Goal: Task Accomplishment & Management: Use online tool/utility

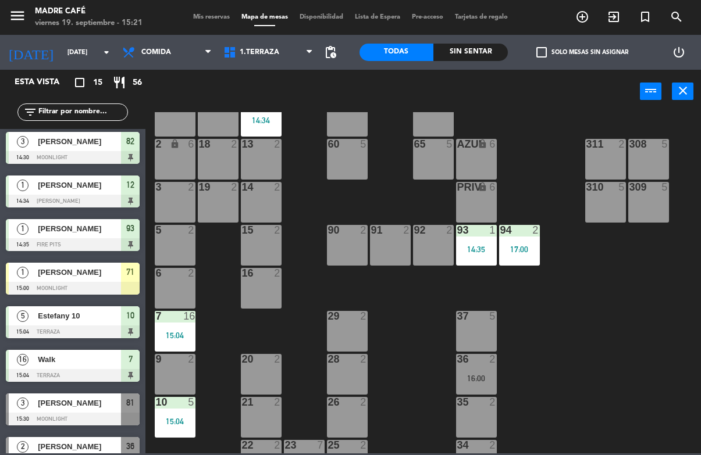
scroll to position [85, 0]
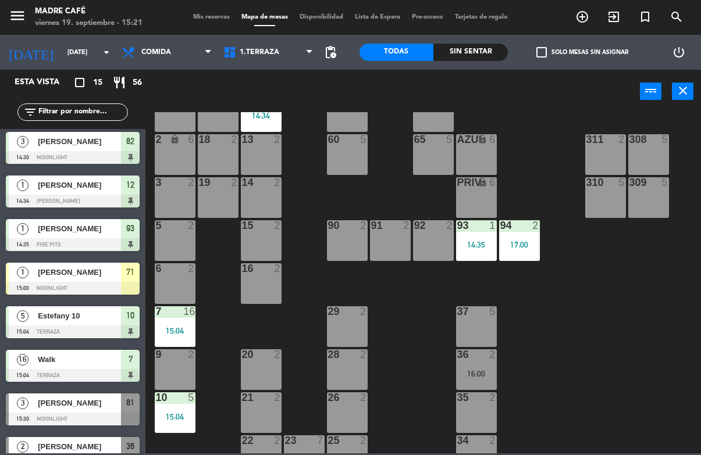
click at [101, 287] on div at bounding box center [73, 288] width 134 height 13
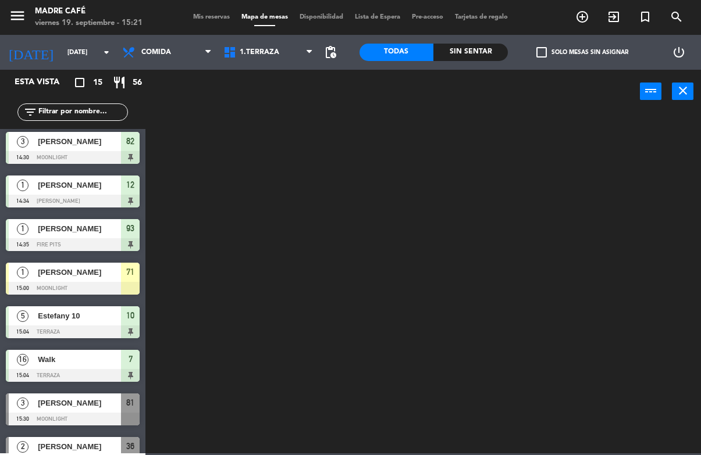
scroll to position [0, 0]
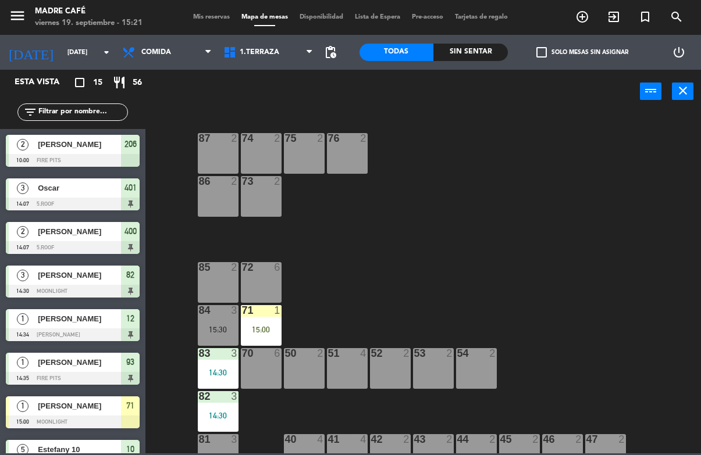
click at [415, 263] on div "87 2 74 2 75 2 76 2 86 2 73 2 72 6 85 2 71 1 15:00 84 3 15:30 70 6 83 3 14:30 5…" at bounding box center [426, 282] width 548 height 341
click at [259, 323] on div "71 1 15:00" at bounding box center [261, 325] width 41 height 41
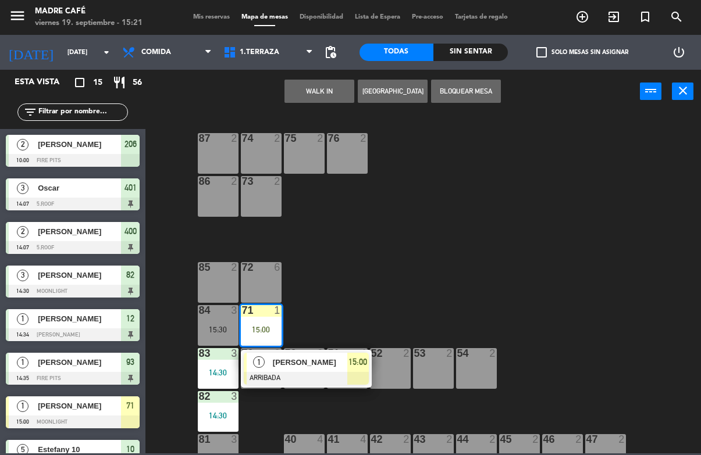
click at [308, 369] on span "[PERSON_NAME]" at bounding box center [310, 362] width 74 height 12
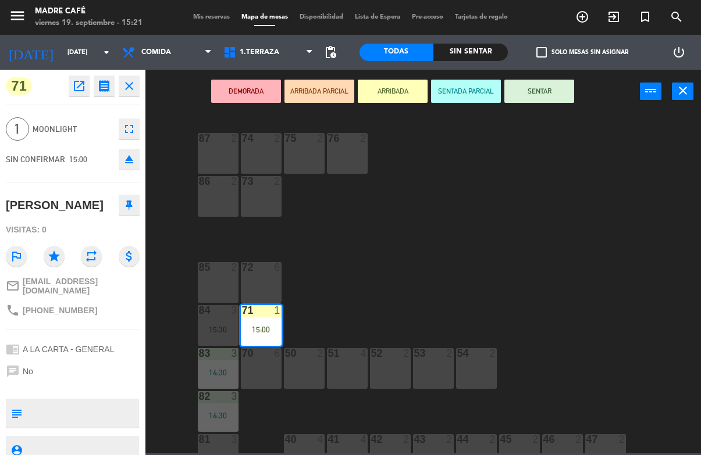
click at [559, 96] on button "SENTAR" at bounding box center [539, 91] width 70 height 23
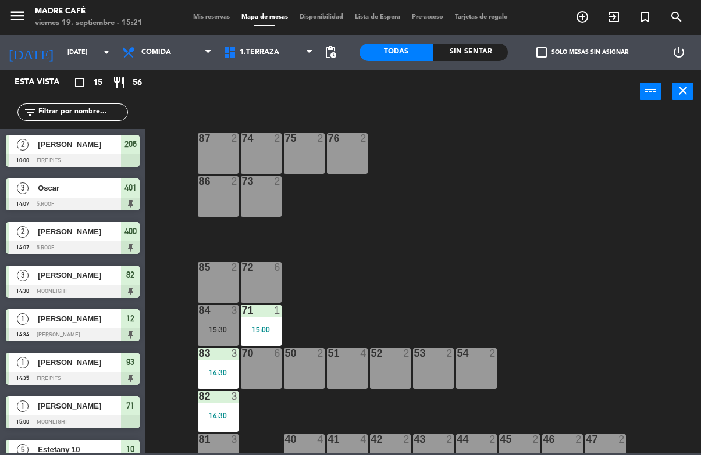
click at [462, 59] on div "Sin sentar" at bounding box center [470, 52] width 74 height 17
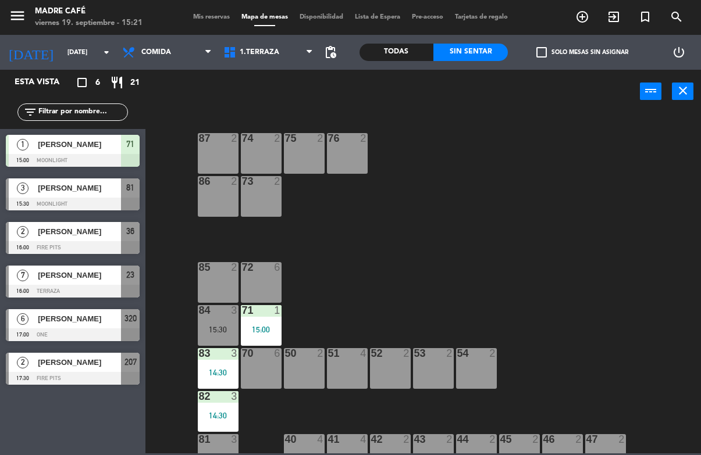
click at [477, 46] on div "Sin sentar" at bounding box center [470, 52] width 74 height 17
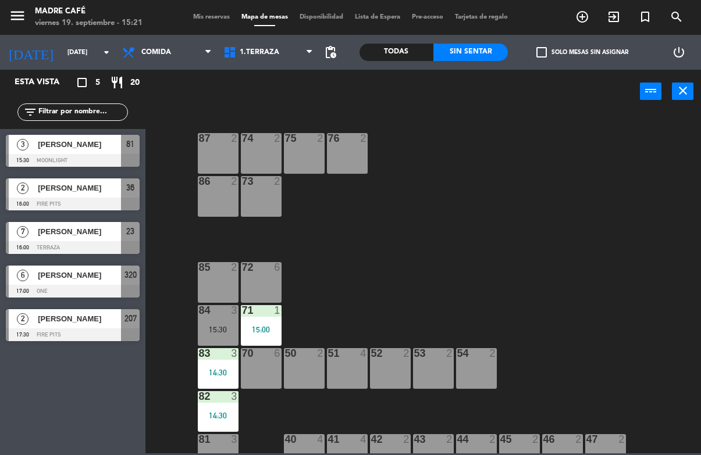
click at [408, 48] on div "Todas" at bounding box center [396, 52] width 74 height 17
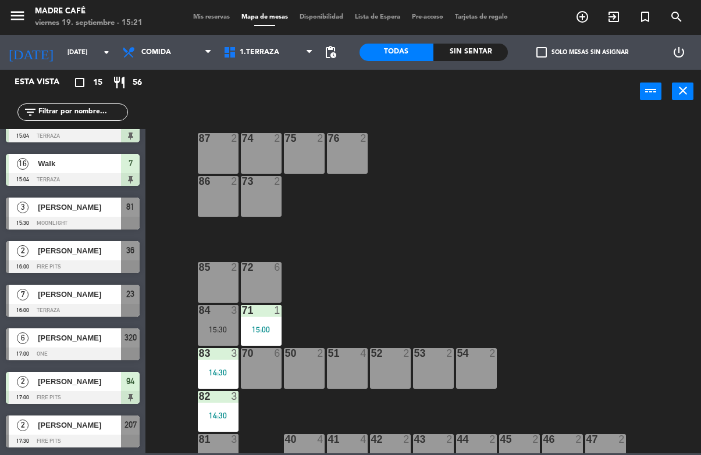
scroll to position [330, 0]
click at [289, 48] on span "1.Terraza" at bounding box center [267, 53] width 101 height 26
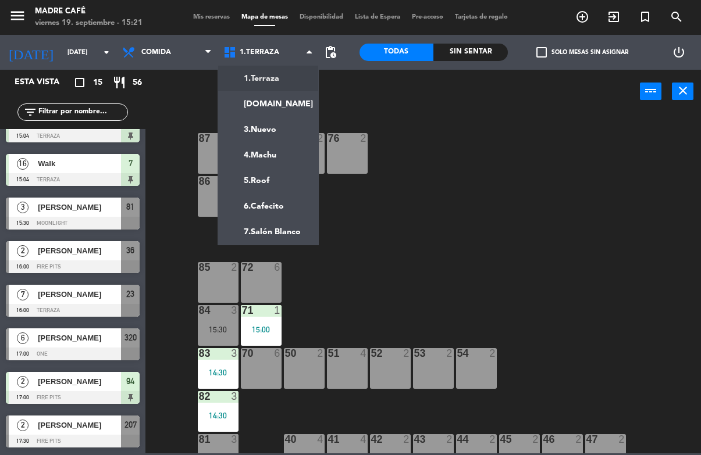
click at [298, 79] on ng-component "menu Madre Café [DATE] 19. septiembre - 15:21 Mis reservas Mapa de mesas Dispon…" at bounding box center [350, 227] width 701 height 454
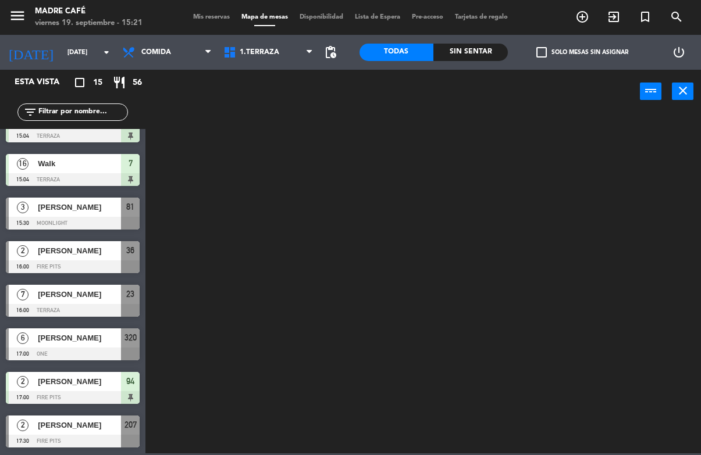
click at [283, 56] on span "1.Terraza" at bounding box center [267, 53] width 101 height 26
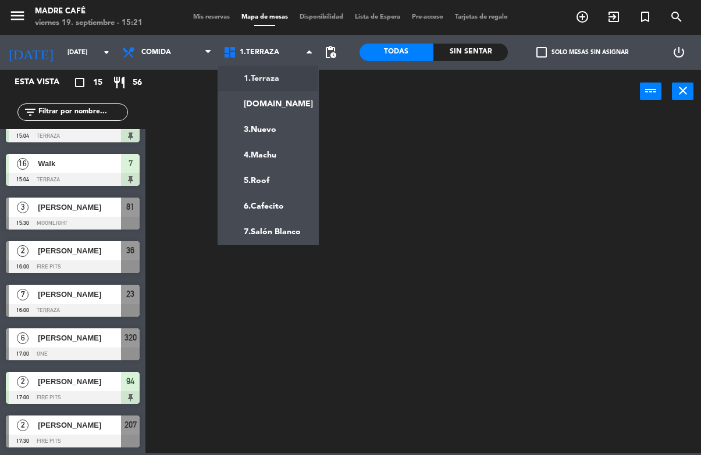
click at [292, 70] on ng-component "menu Madre Café [DATE] 19. septiembre - 15:21 Mis reservas Mapa de mesas Dispon…" at bounding box center [350, 227] width 701 height 454
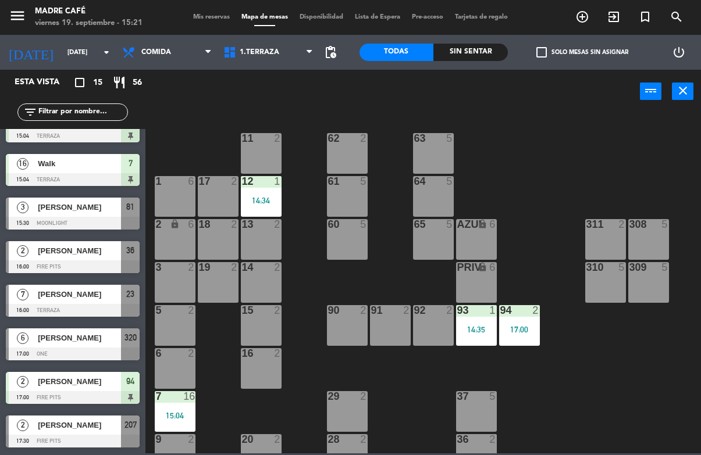
click at [305, 48] on span "1.Terraza" at bounding box center [267, 53] width 101 height 26
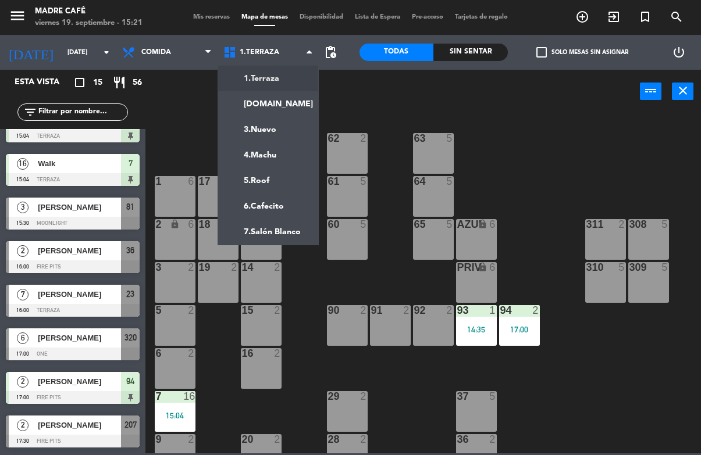
click at [395, 226] on div "11 2 63 5 62 2 12 1 14:34 1 6 61 5 64 5 17 2 13 2 2 lock 6 60 5 65 5 308 5 18 2…" at bounding box center [426, 282] width 548 height 341
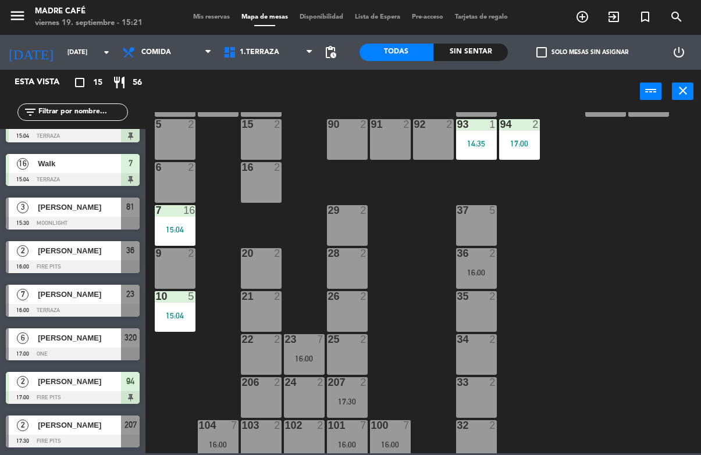
scroll to position [197, 0]
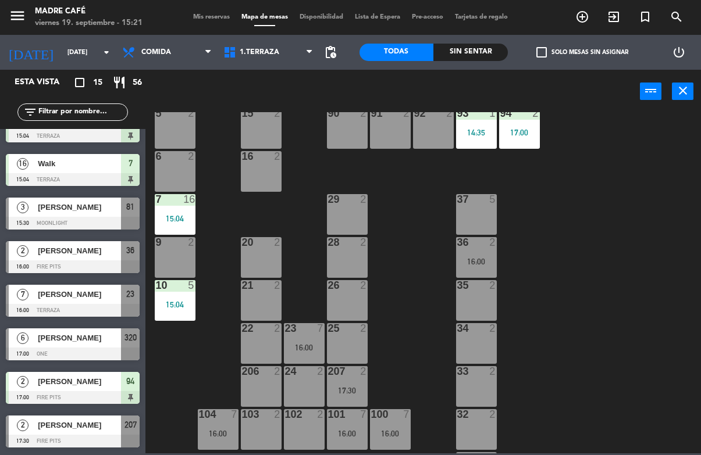
click at [354, 259] on div "28 2" at bounding box center [347, 257] width 41 height 41
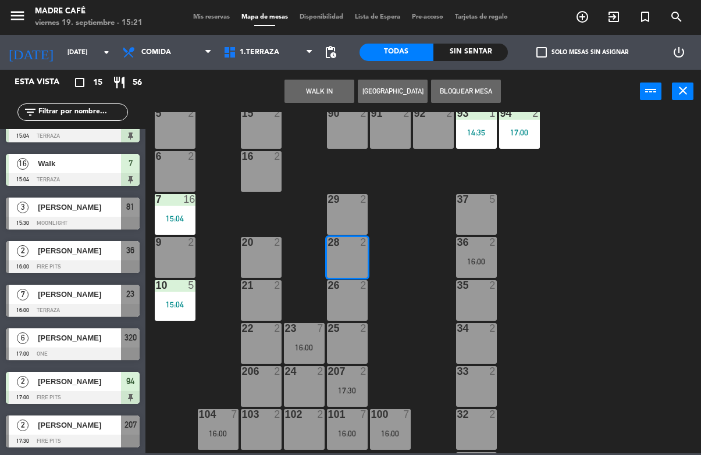
click at [334, 84] on button "WALK IN" at bounding box center [319, 91] width 70 height 23
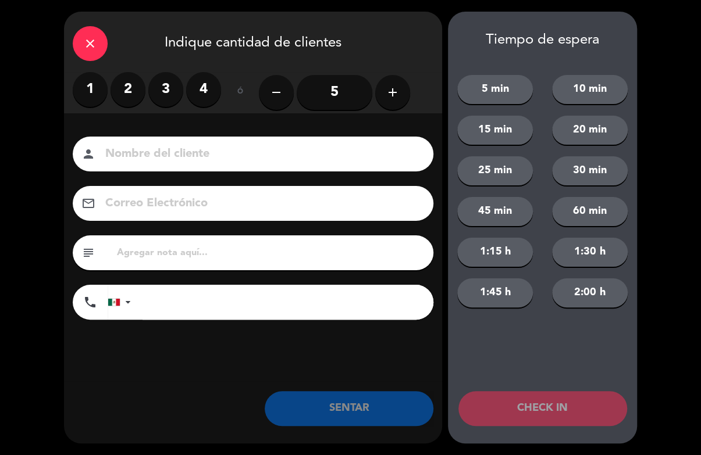
click at [137, 86] on label "2" at bounding box center [127, 89] width 35 height 35
click at [165, 144] on input at bounding box center [261, 154] width 314 height 20
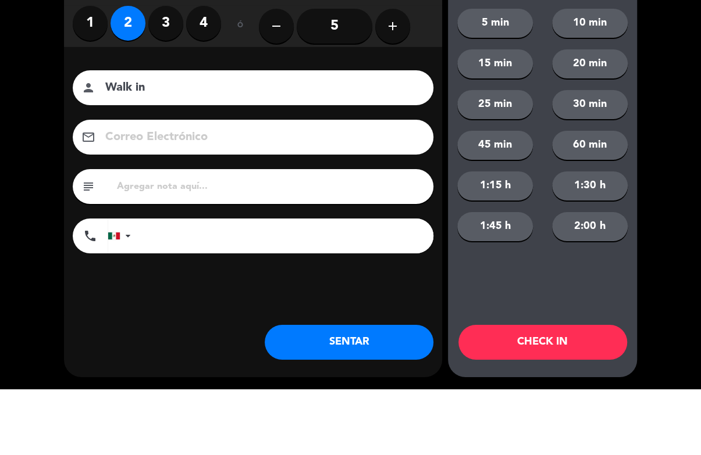
type input "Walk in"
click at [687, 129] on div "close Indique cantidad de clientes 1 2 3 4 ó remove 5 add Nombre del cliente pe…" at bounding box center [350, 227] width 701 height 455
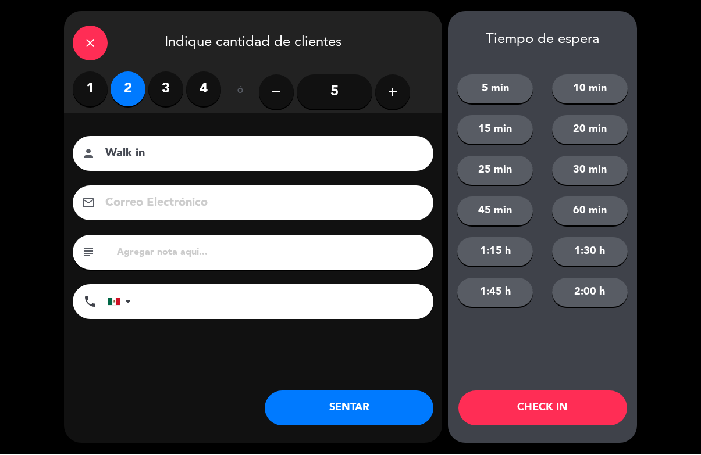
click at [567, 421] on button "CHECK IN" at bounding box center [542, 408] width 169 height 35
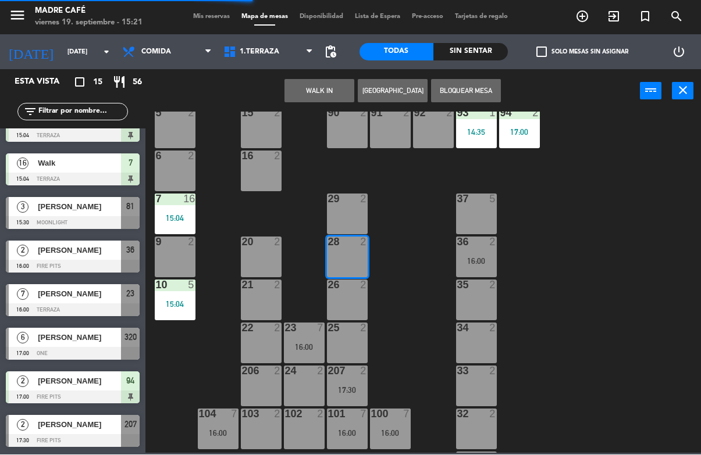
scroll to position [0, 0]
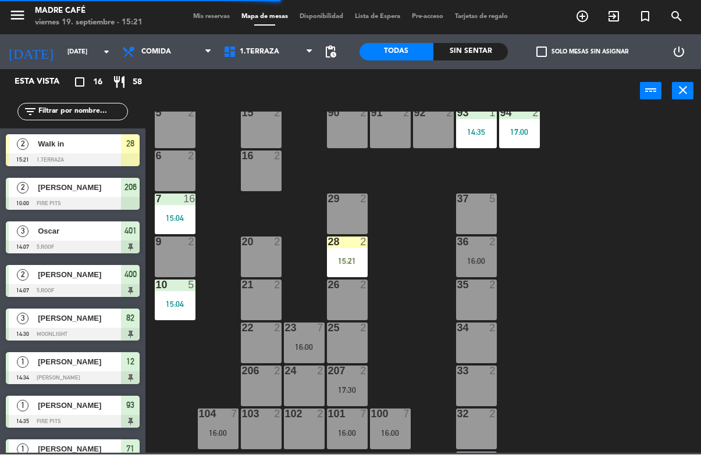
click at [347, 249] on div "28 2 15:21" at bounding box center [347, 257] width 41 height 41
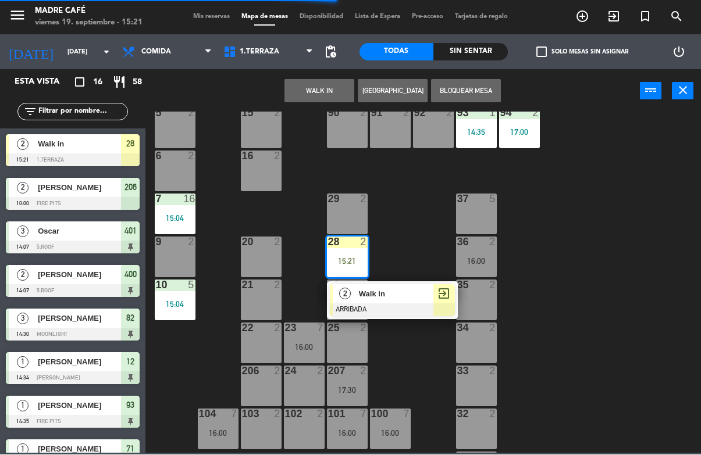
click at [398, 293] on span "Walk in" at bounding box center [396, 294] width 74 height 12
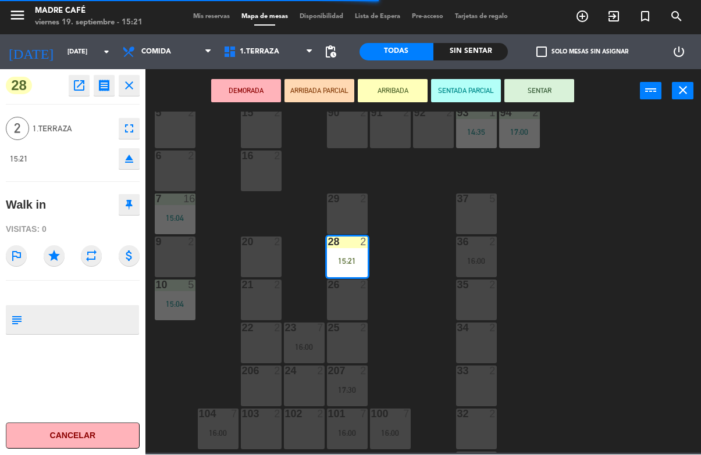
click at [533, 97] on button "SENTAR" at bounding box center [539, 91] width 70 height 23
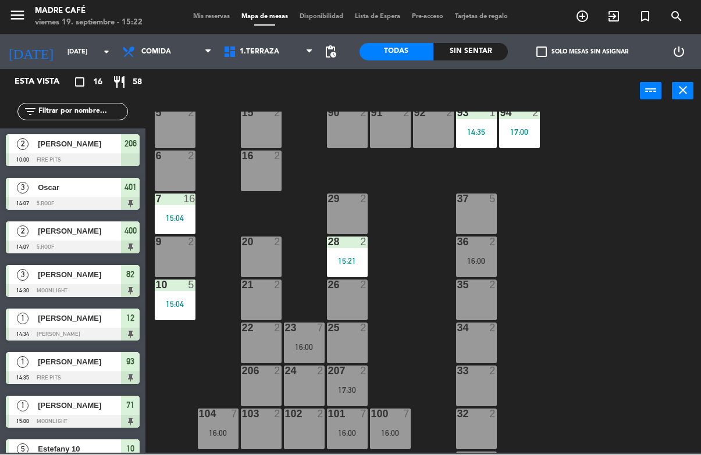
click at [609, 22] on icon "exit_to_app" at bounding box center [614, 17] width 14 height 14
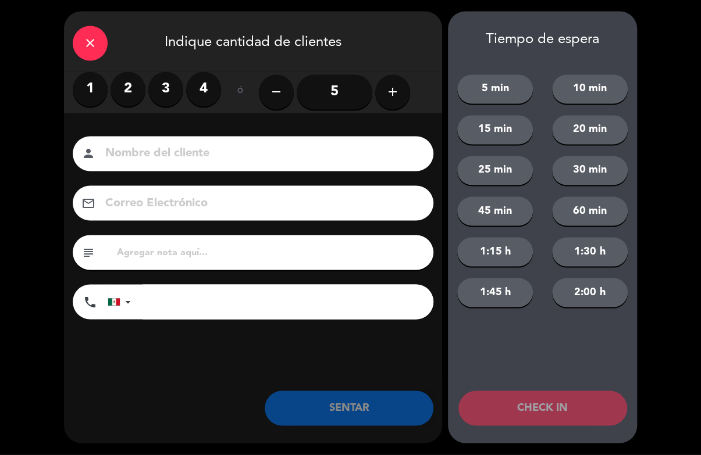
click at [175, 173] on div "Nombre del cliente person Correo Electrónico email subject phone [GEOGRAPHIC_DA…" at bounding box center [253, 230] width 378 height 187
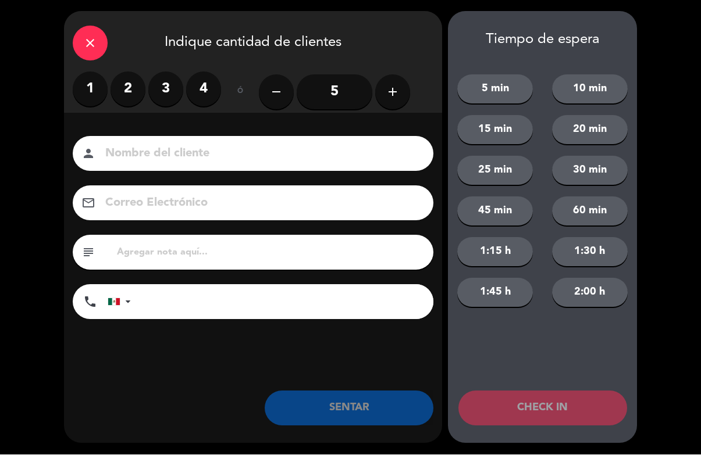
click at [163, 80] on label "3" at bounding box center [165, 89] width 35 height 35
click at [196, 152] on input at bounding box center [261, 154] width 314 height 20
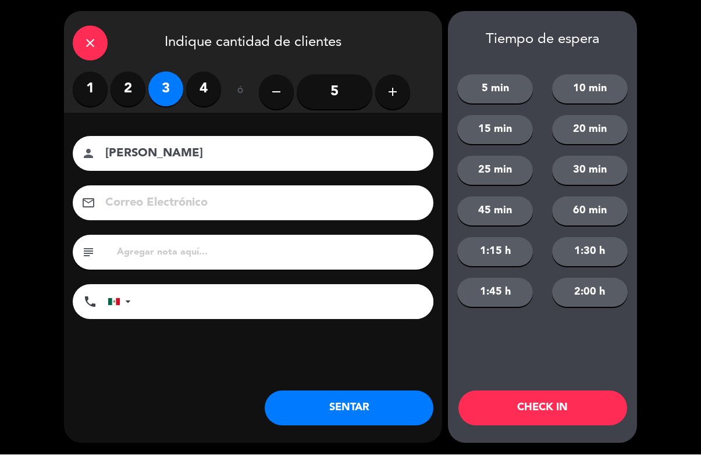
type input "[PERSON_NAME]"
click at [591, 412] on button "CHECK IN" at bounding box center [542, 408] width 169 height 35
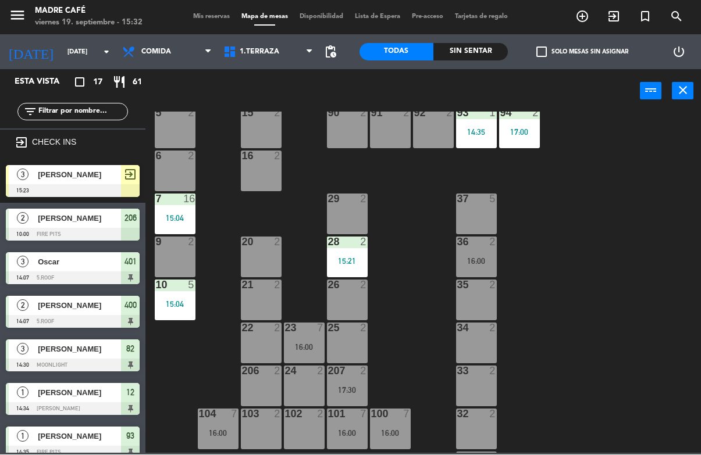
click at [610, 13] on icon "exit_to_app" at bounding box center [614, 17] width 14 height 14
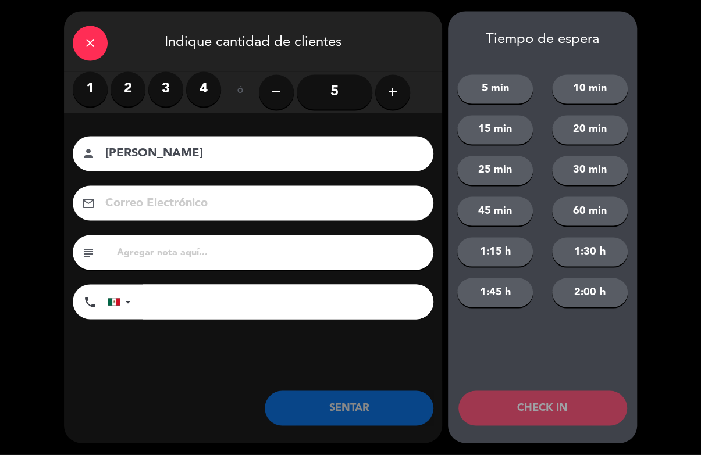
click at [134, 104] on label "2" at bounding box center [127, 89] width 35 height 35
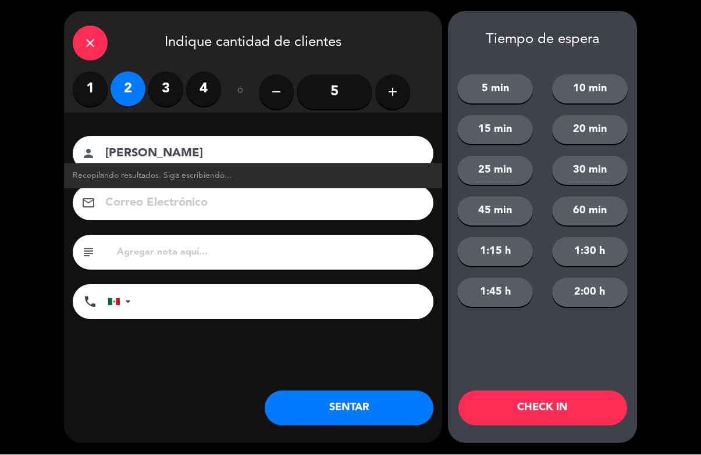
click at [358, 147] on input "[PERSON_NAME]" at bounding box center [261, 154] width 314 height 20
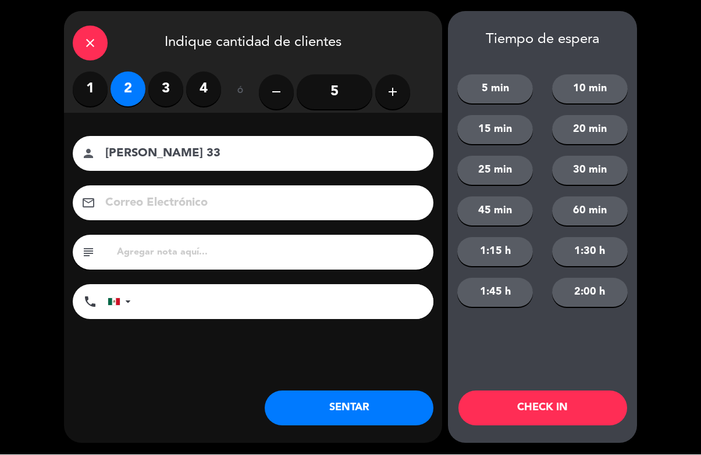
type input "[PERSON_NAME] 33"
click at [590, 413] on button "CHECK IN" at bounding box center [542, 408] width 169 height 35
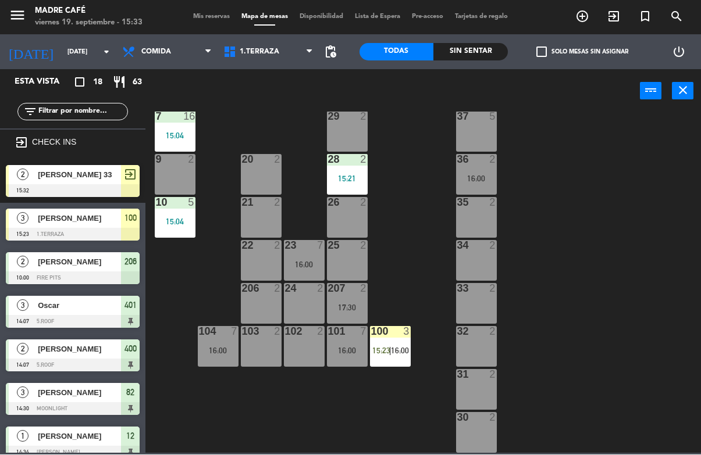
click at [382, 349] on span "15:23" at bounding box center [381, 351] width 18 height 9
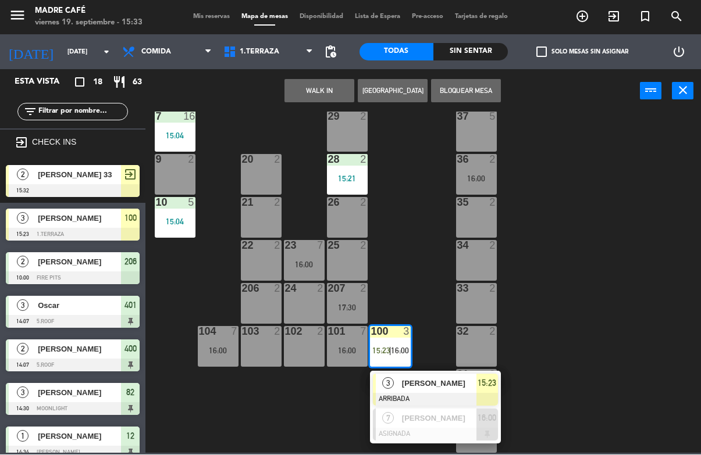
click at [484, 377] on span "15:23" at bounding box center [486, 384] width 19 height 14
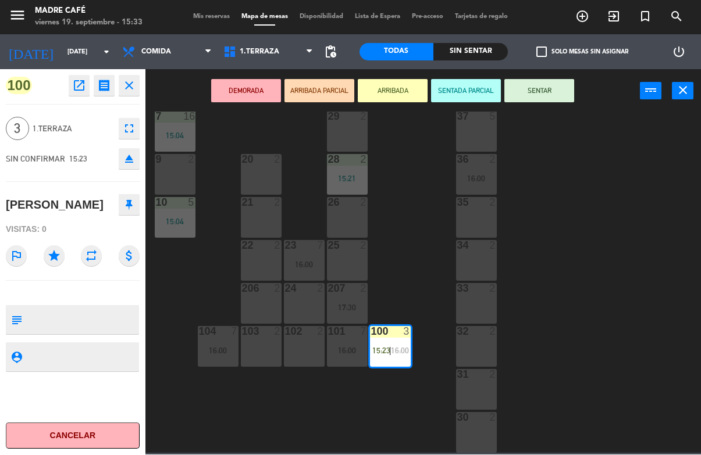
click at [536, 102] on button "SENTAR" at bounding box center [539, 91] width 70 height 23
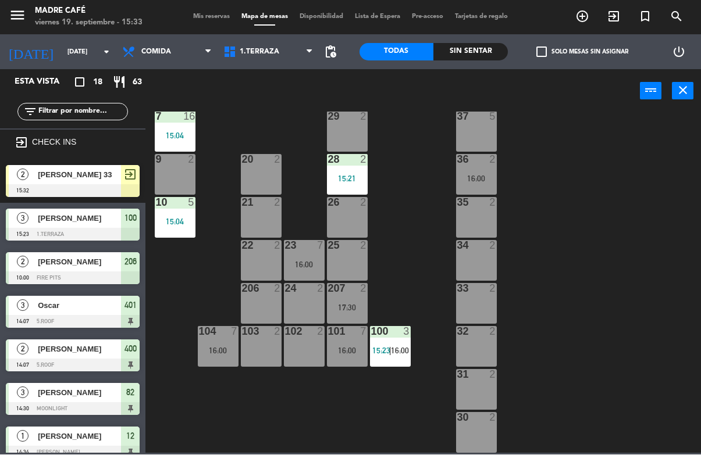
click at [400, 353] on span "16:00" at bounding box center [400, 351] width 18 height 9
click at [599, 366] on div "11 2 63 5 62 2 12 1 14:34 1 6 61 5 64 5 17 2 13 2 2 lock 6 60 5 65 5 308 5 18 2…" at bounding box center [426, 282] width 548 height 341
click at [391, 343] on div "100 3 15:23" at bounding box center [390, 347] width 41 height 41
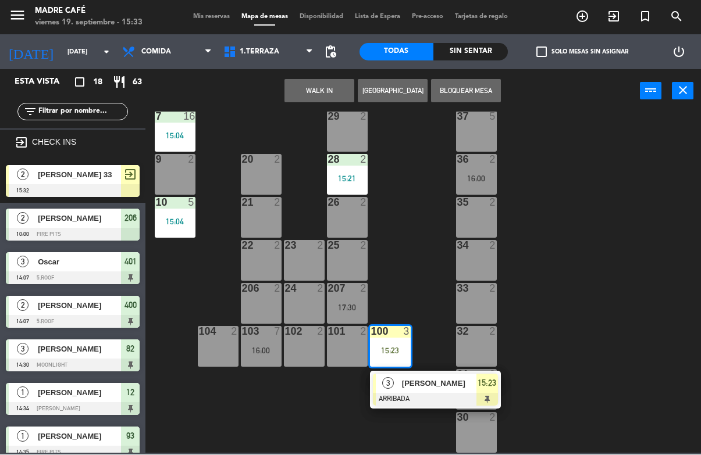
click at [472, 389] on span "[PERSON_NAME]" at bounding box center [439, 384] width 74 height 12
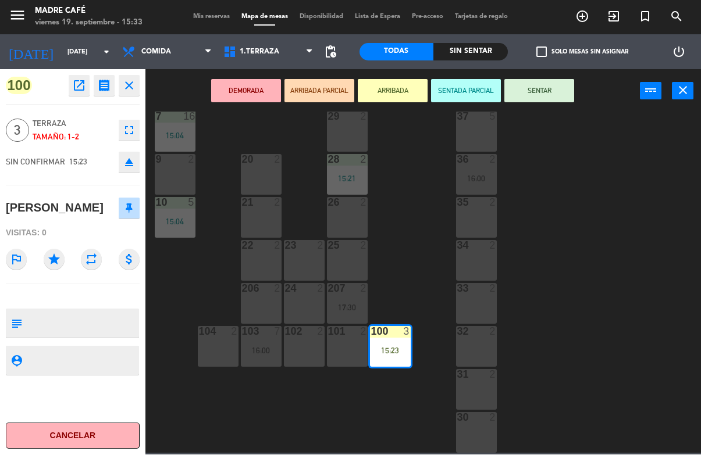
click at [541, 95] on button "SENTAR" at bounding box center [539, 91] width 70 height 23
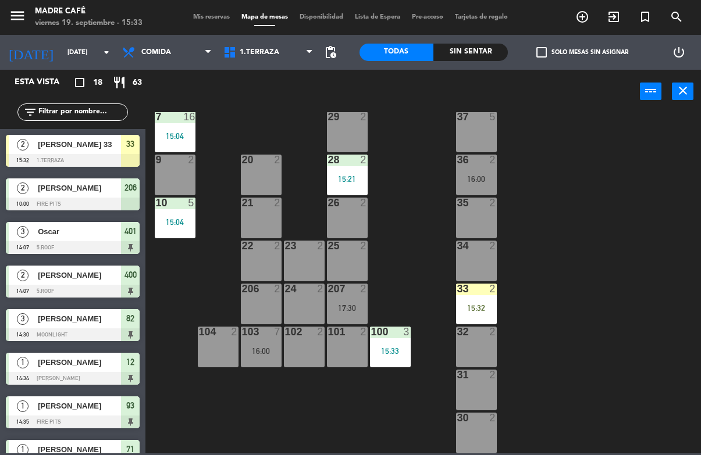
click at [475, 296] on div "33 2 15:32" at bounding box center [476, 304] width 41 height 41
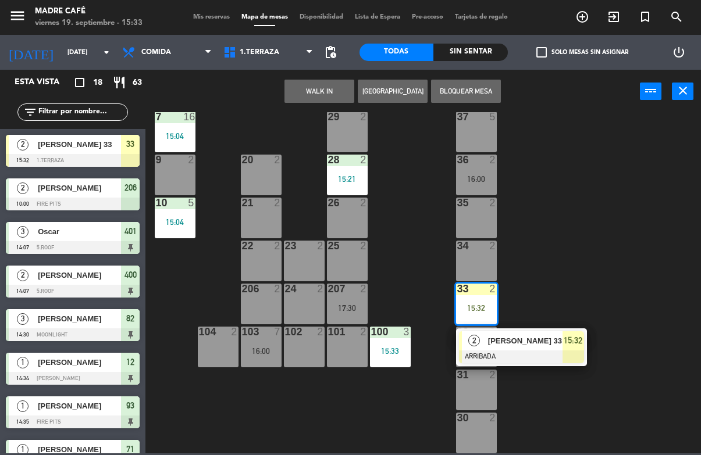
click at [550, 341] on span "[PERSON_NAME] 33" at bounding box center [525, 341] width 74 height 12
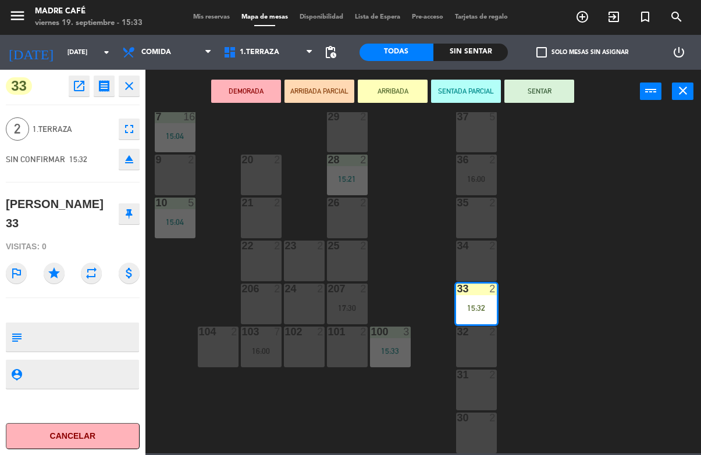
click at [557, 84] on button "SENTAR" at bounding box center [539, 91] width 70 height 23
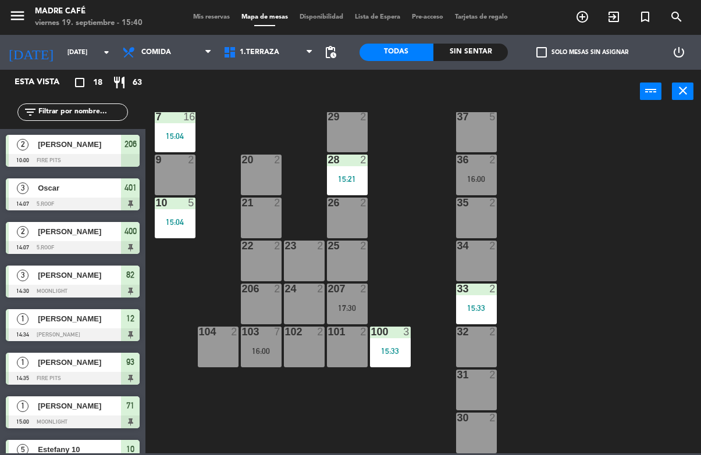
click at [621, 16] on span "exit_to_app" at bounding box center [613, 17] width 31 height 20
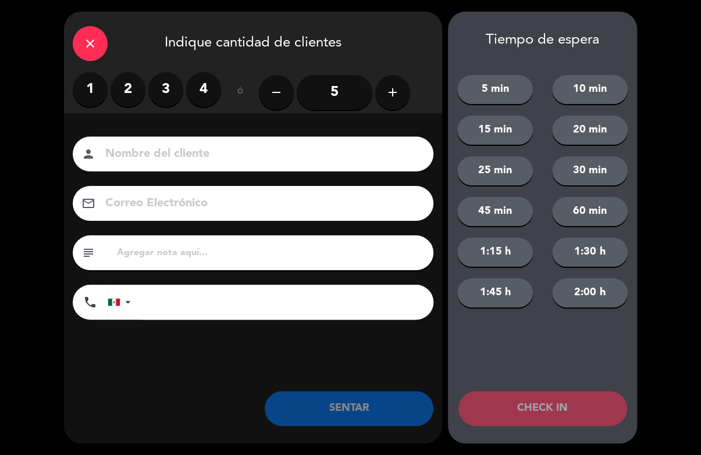
click at [174, 82] on label "3" at bounding box center [165, 89] width 35 height 35
click at [181, 162] on input at bounding box center [261, 154] width 314 height 20
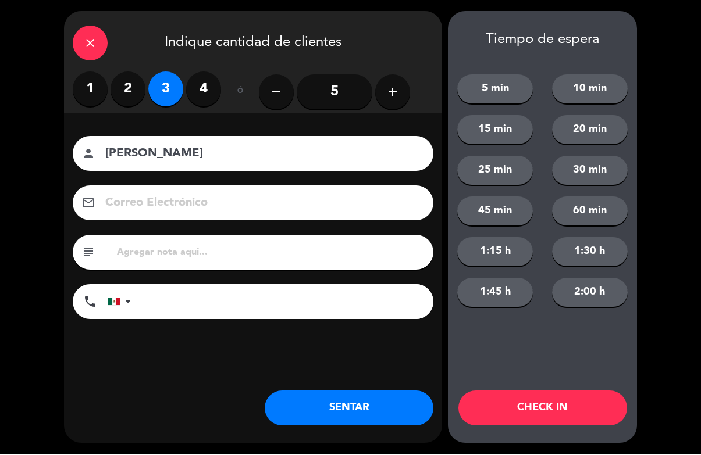
click at [359, 158] on input "[PERSON_NAME]" at bounding box center [261, 154] width 314 height 20
type input "[PERSON_NAME] 40"
click at [595, 413] on button "CHECK IN" at bounding box center [542, 408] width 169 height 35
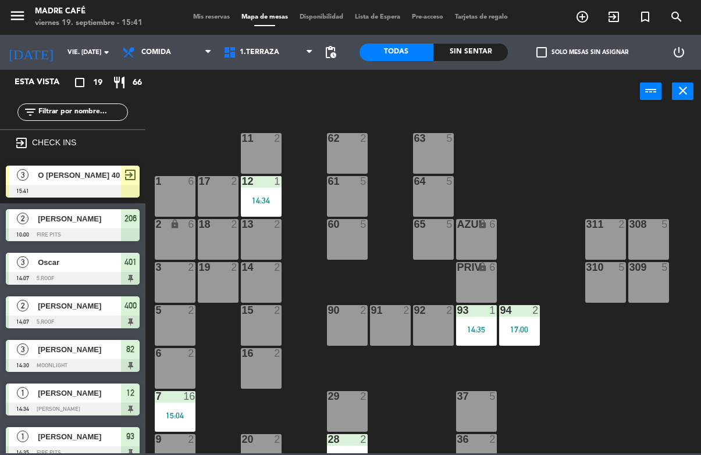
click at [614, 13] on icon "exit_to_app" at bounding box center [614, 17] width 14 height 14
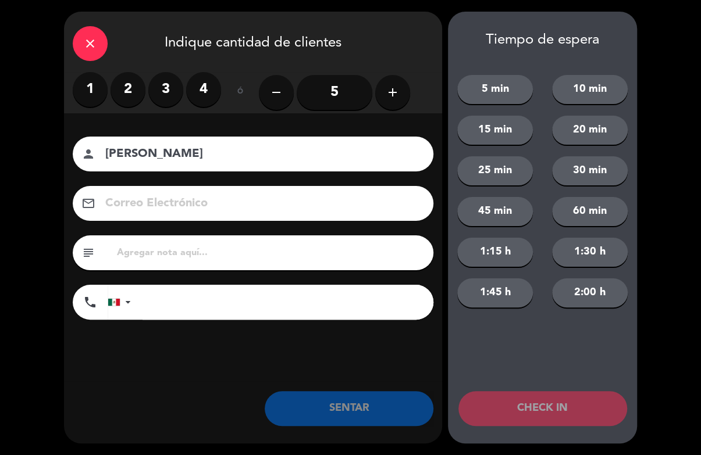
click at [130, 92] on label "2" at bounding box center [127, 89] width 35 height 35
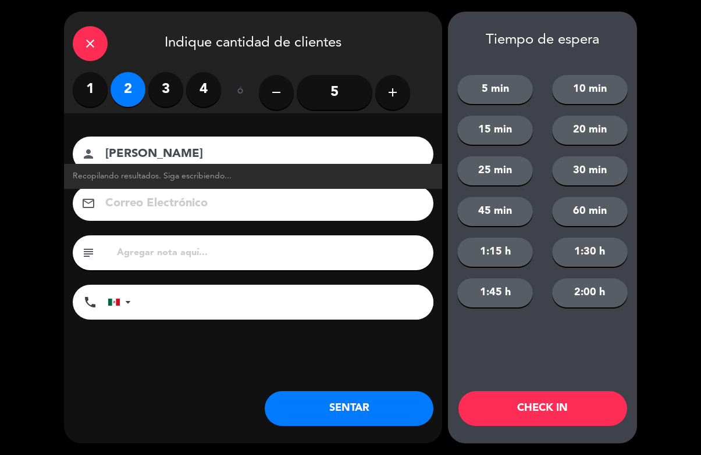
click at [348, 151] on input "Paola" at bounding box center [261, 154] width 314 height 20
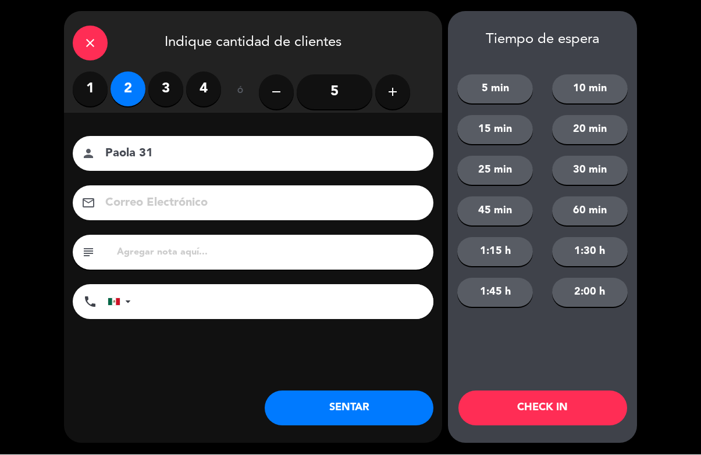
type input "Paola 31"
click at [587, 411] on button "CHECK IN" at bounding box center [542, 408] width 169 height 35
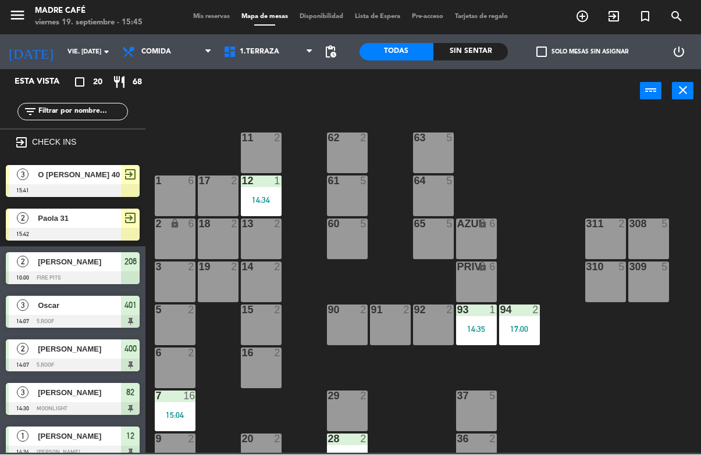
click at [62, 43] on input "[DATE]" at bounding box center [105, 52] width 87 height 19
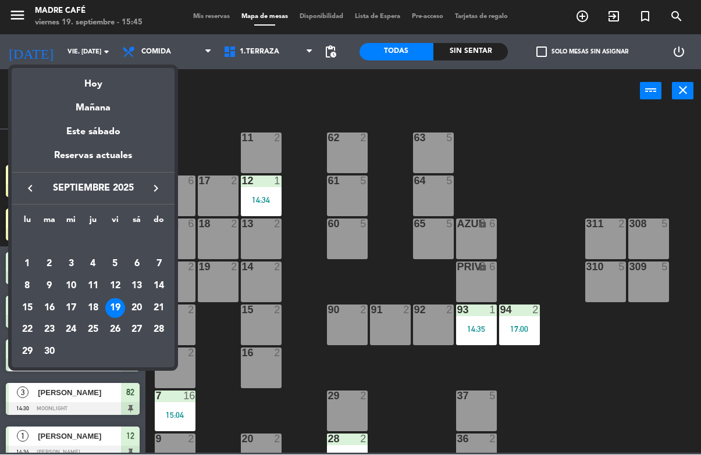
click at [92, 305] on div "18" at bounding box center [93, 309] width 20 height 20
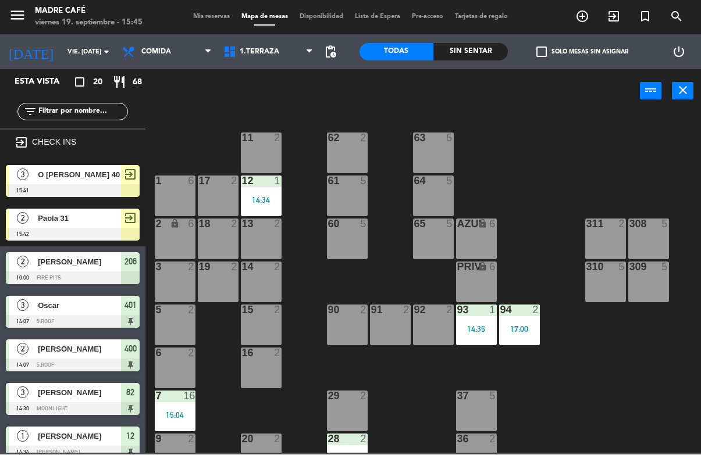
type input "jue. 18 sep."
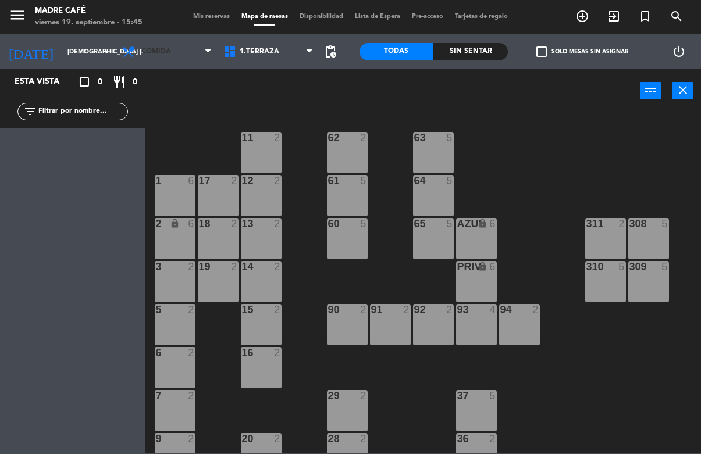
click at [148, 41] on span "Comida" at bounding box center [166, 53] width 101 height 26
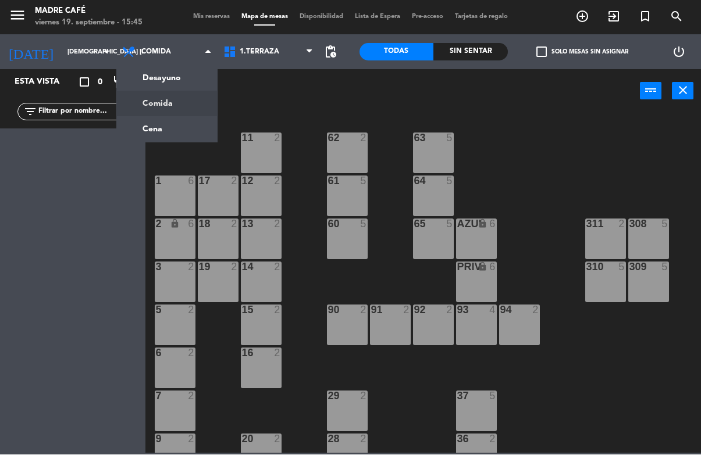
click at [155, 76] on ng-component "menu Madre Café viernes 19. septiembre - 15:45 Mis reservas Mapa de mesas Dispo…" at bounding box center [350, 227] width 701 height 454
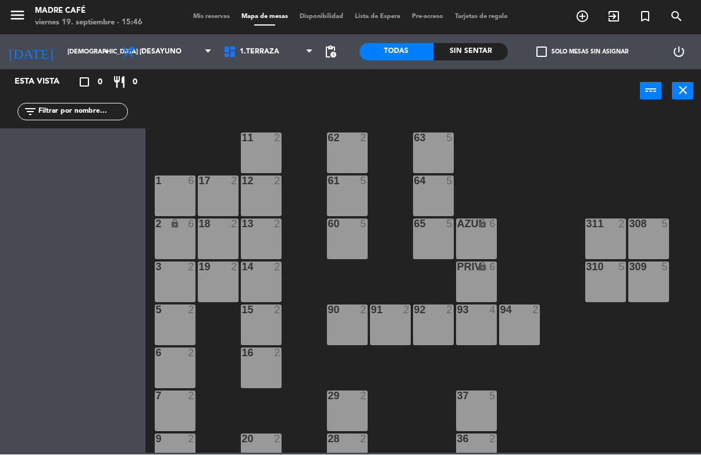
click at [224, 14] on span "Mis reservas" at bounding box center [211, 17] width 48 height 6
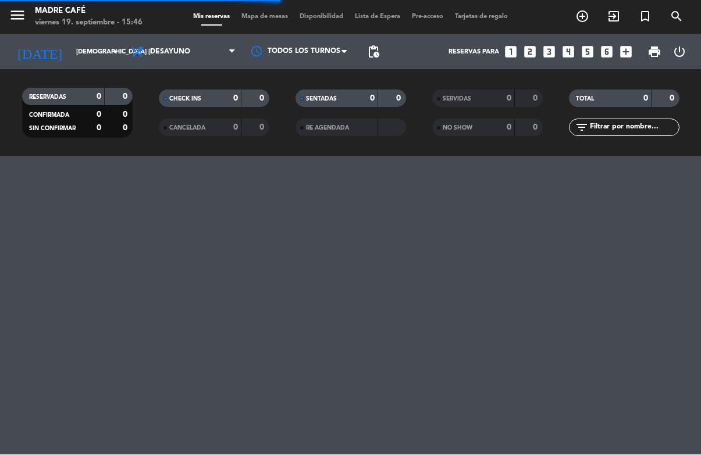
click at [172, 53] on span "Desayuno" at bounding box center [170, 52] width 40 height 8
